Goal: Task Accomplishment & Management: Use online tool/utility

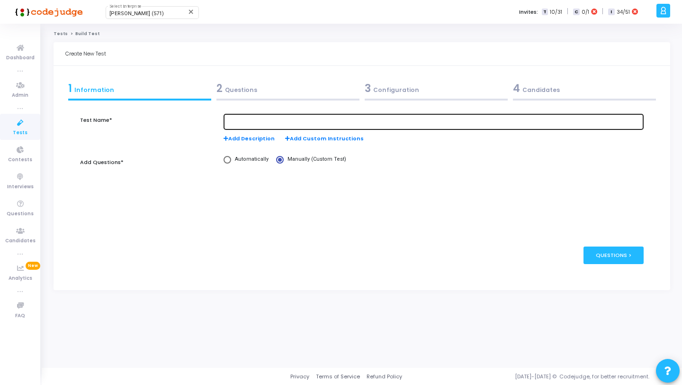
click at [326, 120] on input "text" at bounding box center [433, 121] width 413 height 7
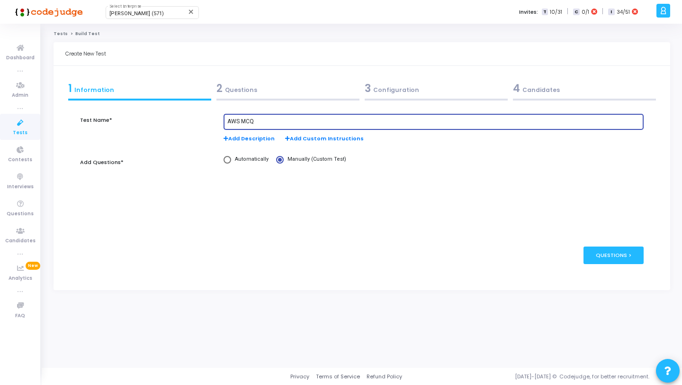
type input "AWS MCQ"
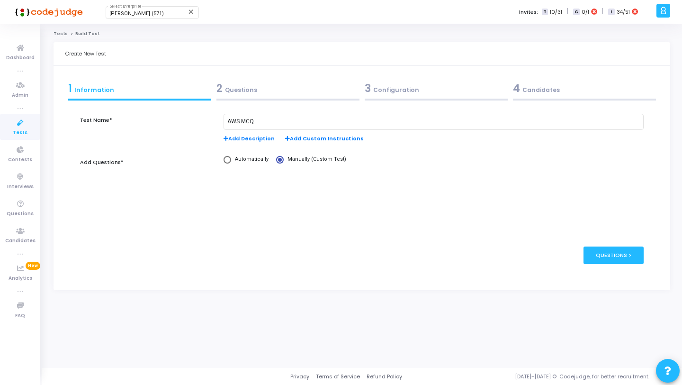
click at [347, 98] on div "2 Questions" at bounding box center [288, 91] width 148 height 26
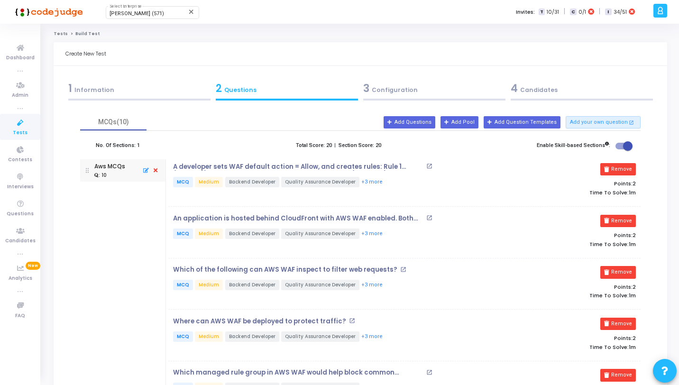
click at [396, 91] on div "3 Configuration" at bounding box center [434, 89] width 142 height 16
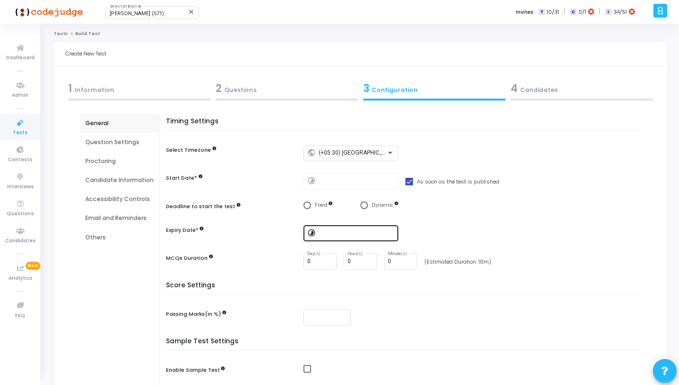
click at [362, 234] on input at bounding box center [356, 233] width 76 height 7
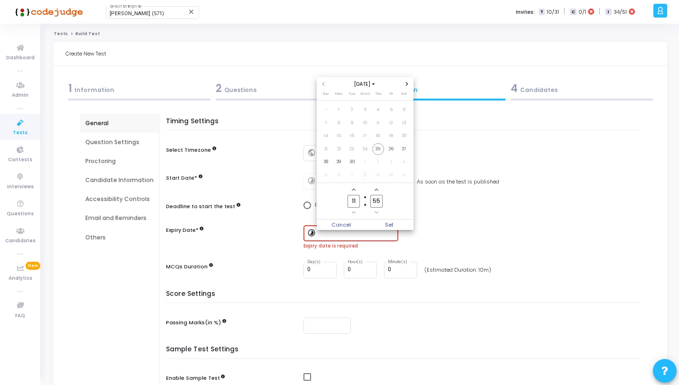
drag, startPoint x: 353, startPoint y: 162, endPoint x: 358, endPoint y: 172, distance: 11.5
click at [353, 162] on span "30" at bounding box center [352, 162] width 12 height 12
click at [389, 223] on span "Set" at bounding box center [389, 224] width 48 height 10
type input "[DATE] 11:55 AM"
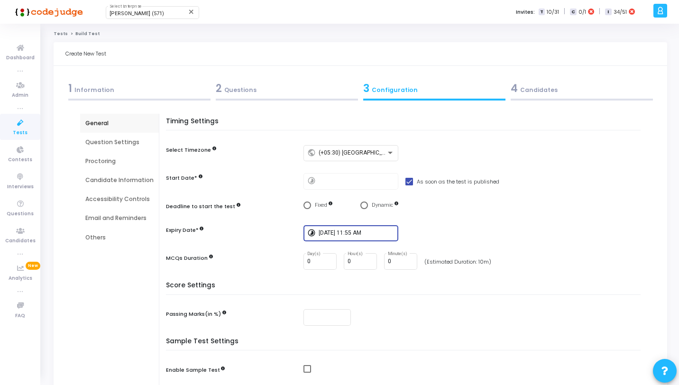
scroll to position [17, 0]
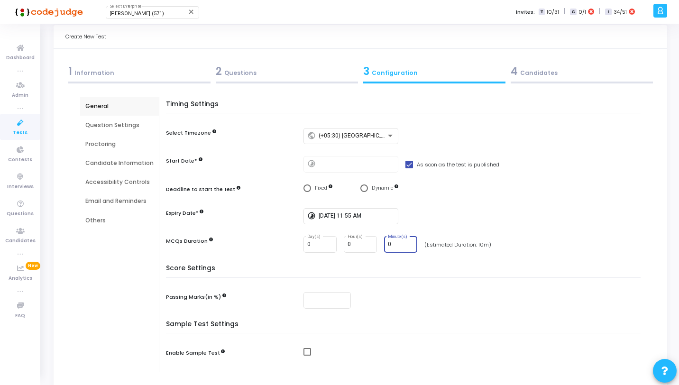
click at [398, 244] on input "0" at bounding box center [401, 244] width 26 height 7
type input "10"
drag, startPoint x: 526, startPoint y: 277, endPoint x: 521, endPoint y: 278, distance: 4.8
click at [522, 279] on div "Score Settings Passing Marks(in %)" at bounding box center [406, 292] width 470 height 56
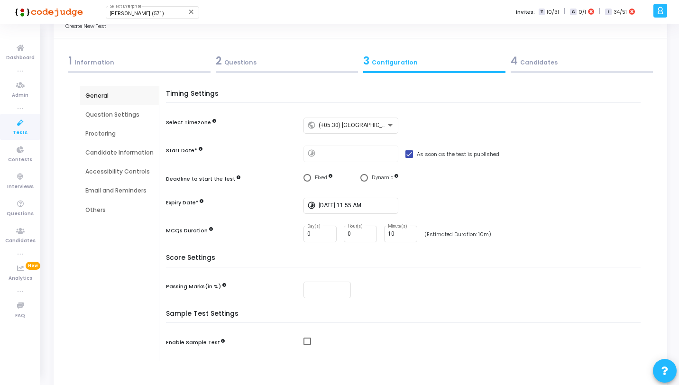
scroll to position [0, 0]
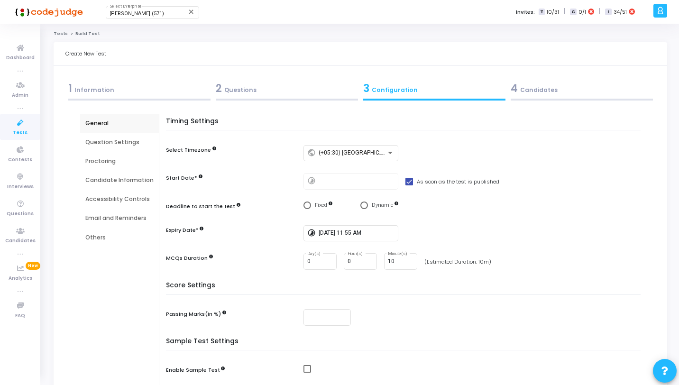
click at [529, 91] on div "4 Candidates" at bounding box center [581, 89] width 142 height 16
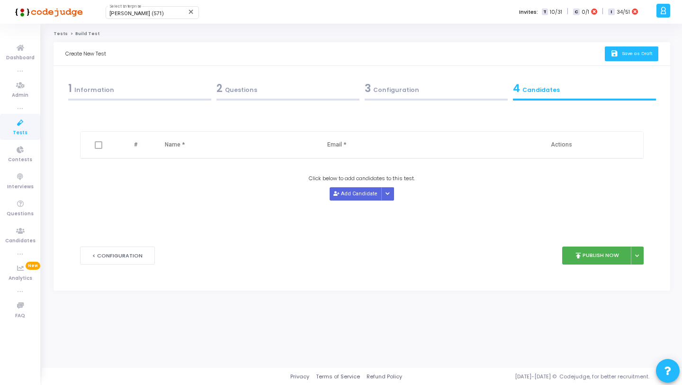
click at [609, 52] on button "save Save as Draft" at bounding box center [632, 53] width 54 height 15
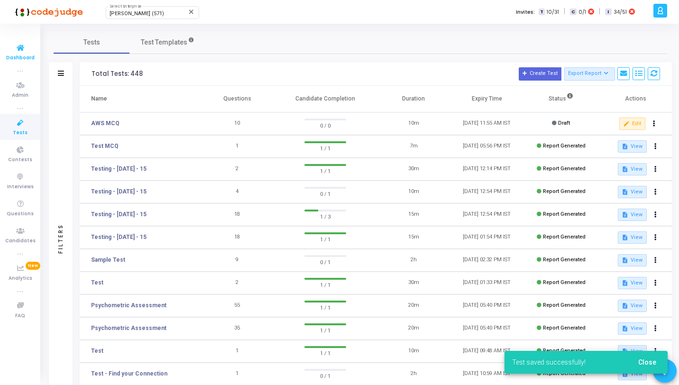
click at [14, 58] on span "Dashboard" at bounding box center [20, 58] width 28 height 8
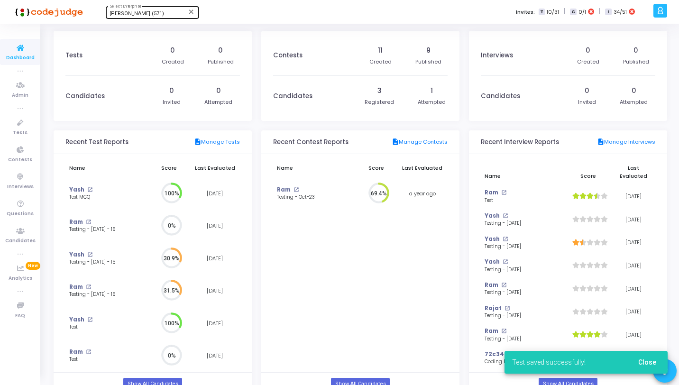
click at [119, 10] on div "[PERSON_NAME] (571) Select Enterprise" at bounding box center [151, 12] width 85 height 14
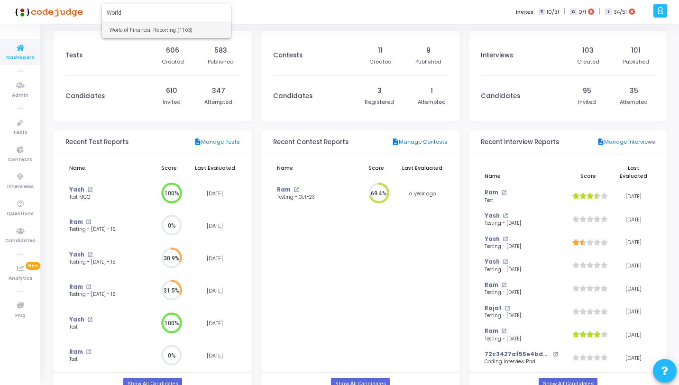
type input "World"
click at [140, 26] on span "World of Financial Reporting (1163)" at bounding box center [166, 30] width 114 height 16
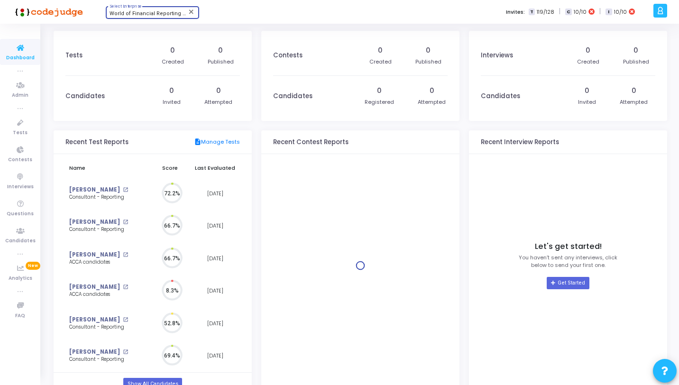
scroll to position [21, 10]
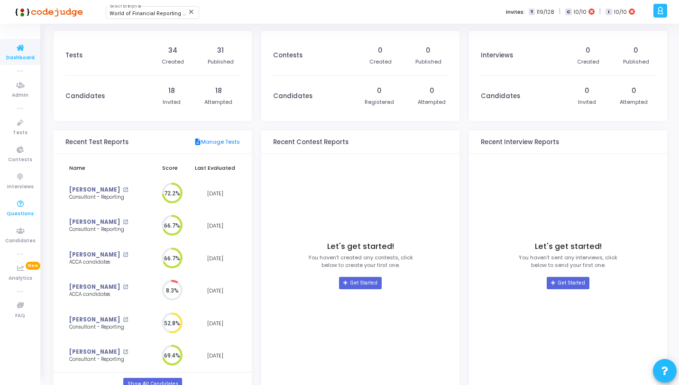
click at [19, 210] on span "Questions" at bounding box center [20, 214] width 27 height 8
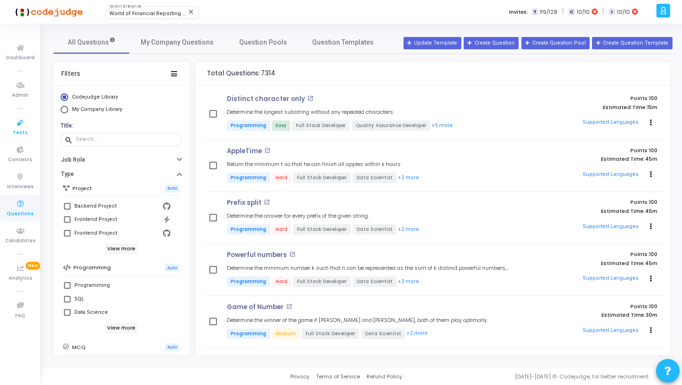
click at [18, 123] on icon at bounding box center [20, 123] width 20 height 12
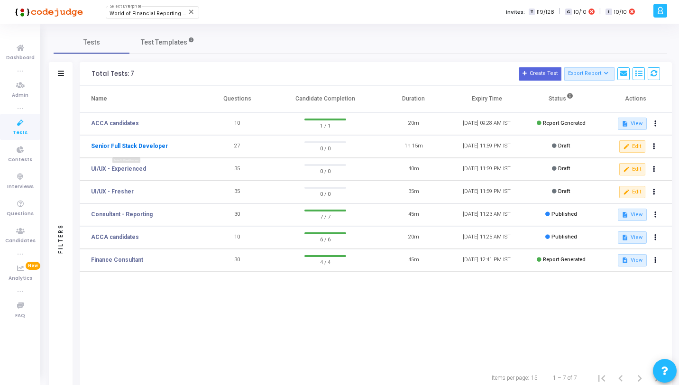
click at [139, 145] on link "Senior Full Stack Developer" at bounding box center [129, 146] width 77 height 9
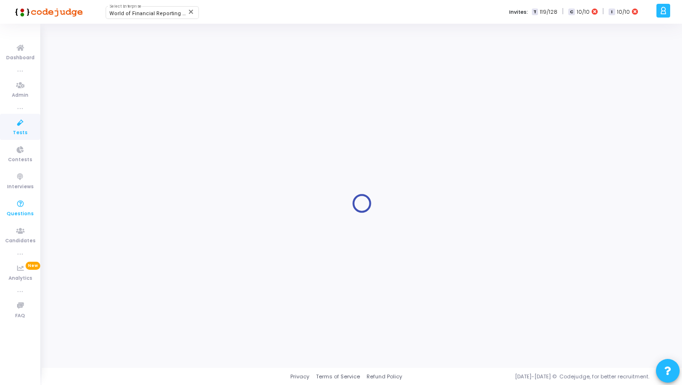
click at [19, 220] on link "Questions" at bounding box center [20, 208] width 40 height 26
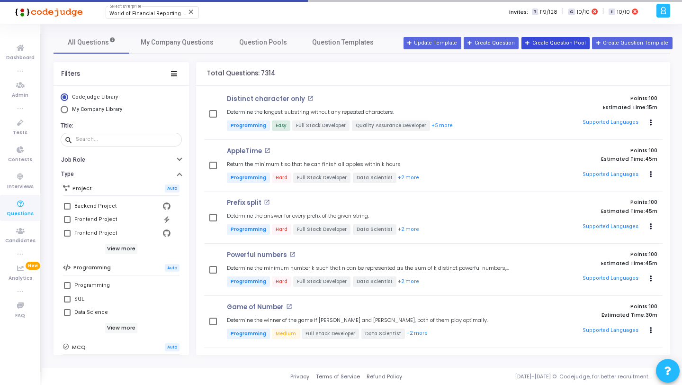
click at [554, 46] on button "Create Question Pool" at bounding box center [556, 43] width 68 height 12
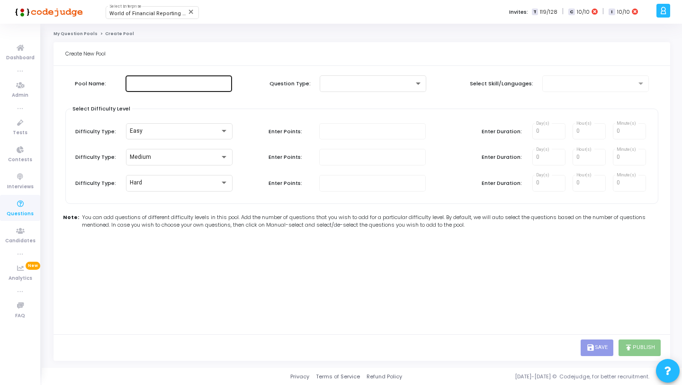
click at [182, 84] on input "text" at bounding box center [178, 83] width 99 height 7
type input "AWS"
click at [341, 81] on div at bounding box center [369, 83] width 91 height 7
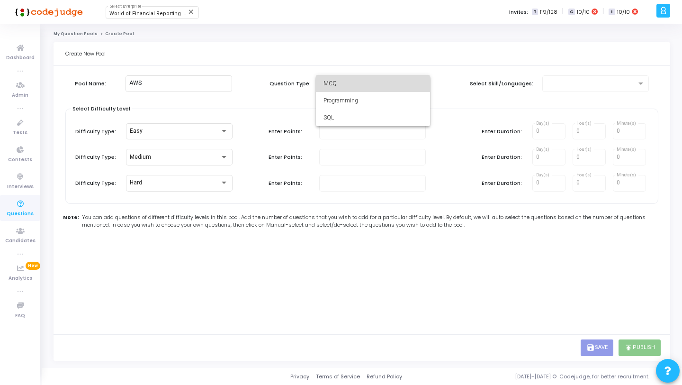
click at [348, 85] on span "MCQ" at bounding box center [373, 83] width 99 height 17
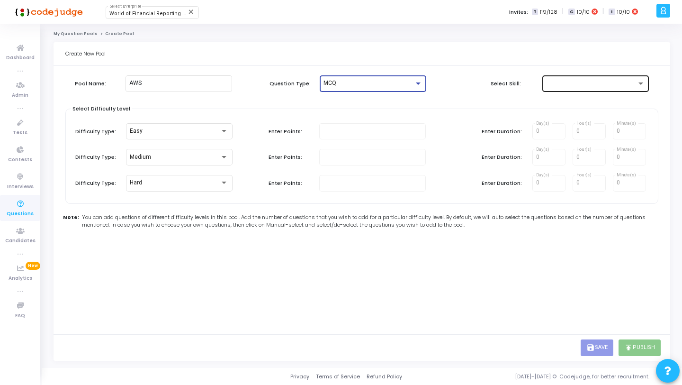
click at [580, 85] on div at bounding box center [591, 83] width 91 height 7
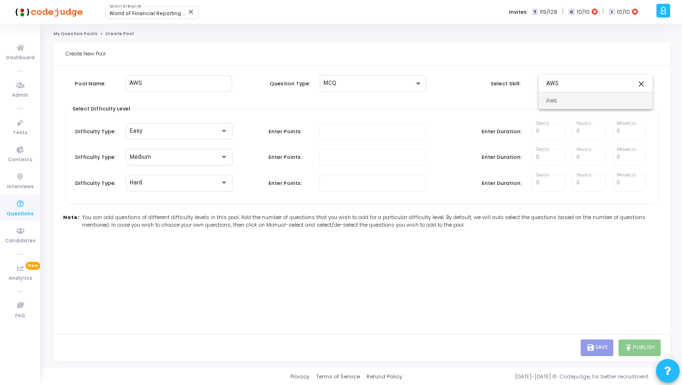
type input "AWS"
click at [577, 100] on span "Aws" at bounding box center [595, 100] width 99 height 17
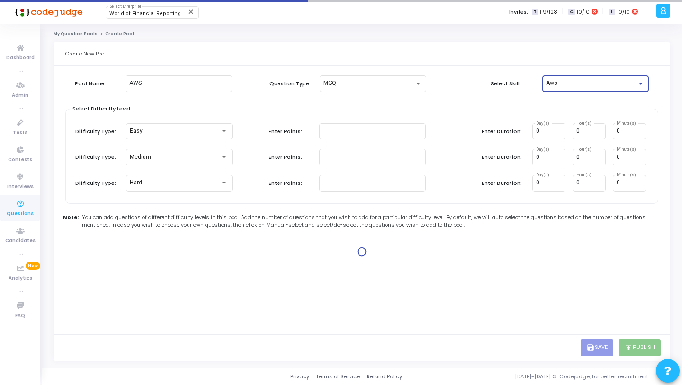
type input "1"
type input "2"
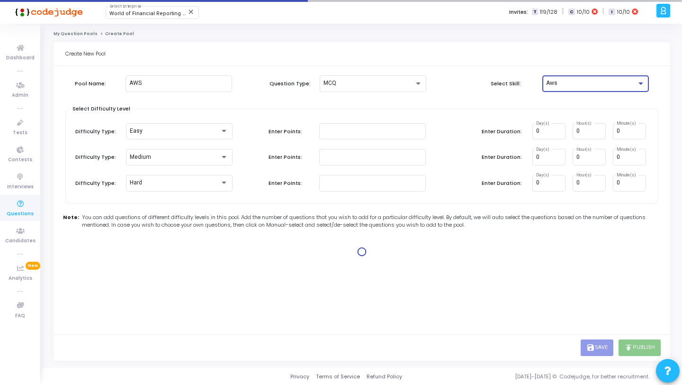
type input "2"
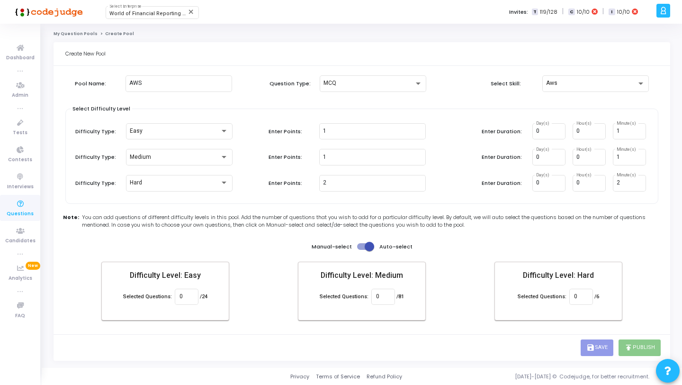
click at [258, 245] on div "Manual-select Auto-select" at bounding box center [362, 246] width 598 height 11
click at [259, 245] on div "Manual-select Auto-select" at bounding box center [362, 246] width 598 height 11
